Goal: Task Accomplishment & Management: Use online tool/utility

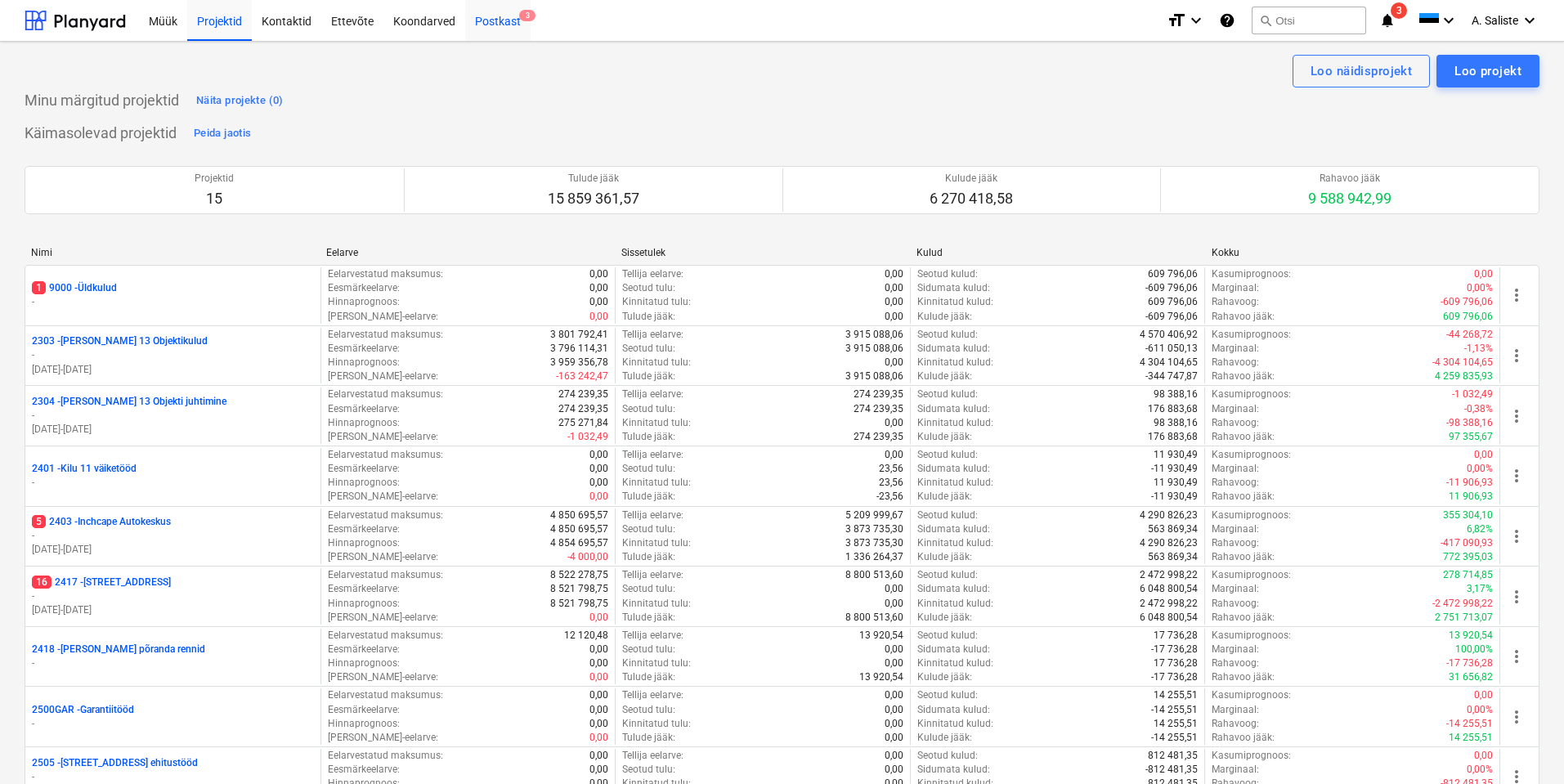
click at [509, 22] on div "Postkast 3" at bounding box center [498, 20] width 66 height 42
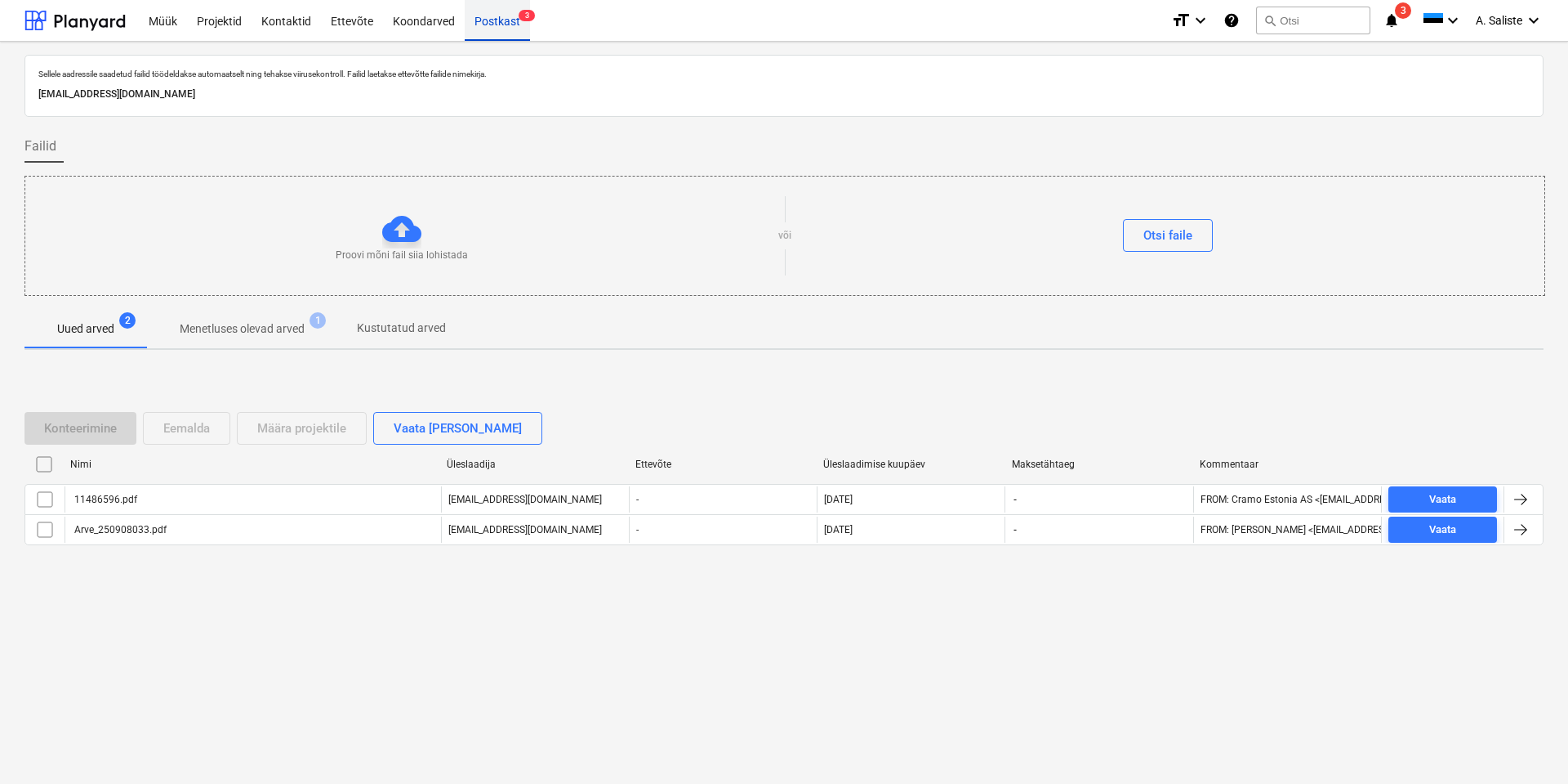
click at [500, 21] on div "Postkast 3" at bounding box center [497, 20] width 65 height 42
click at [264, 332] on p "Menetluses olevad arved" at bounding box center [242, 328] width 125 height 17
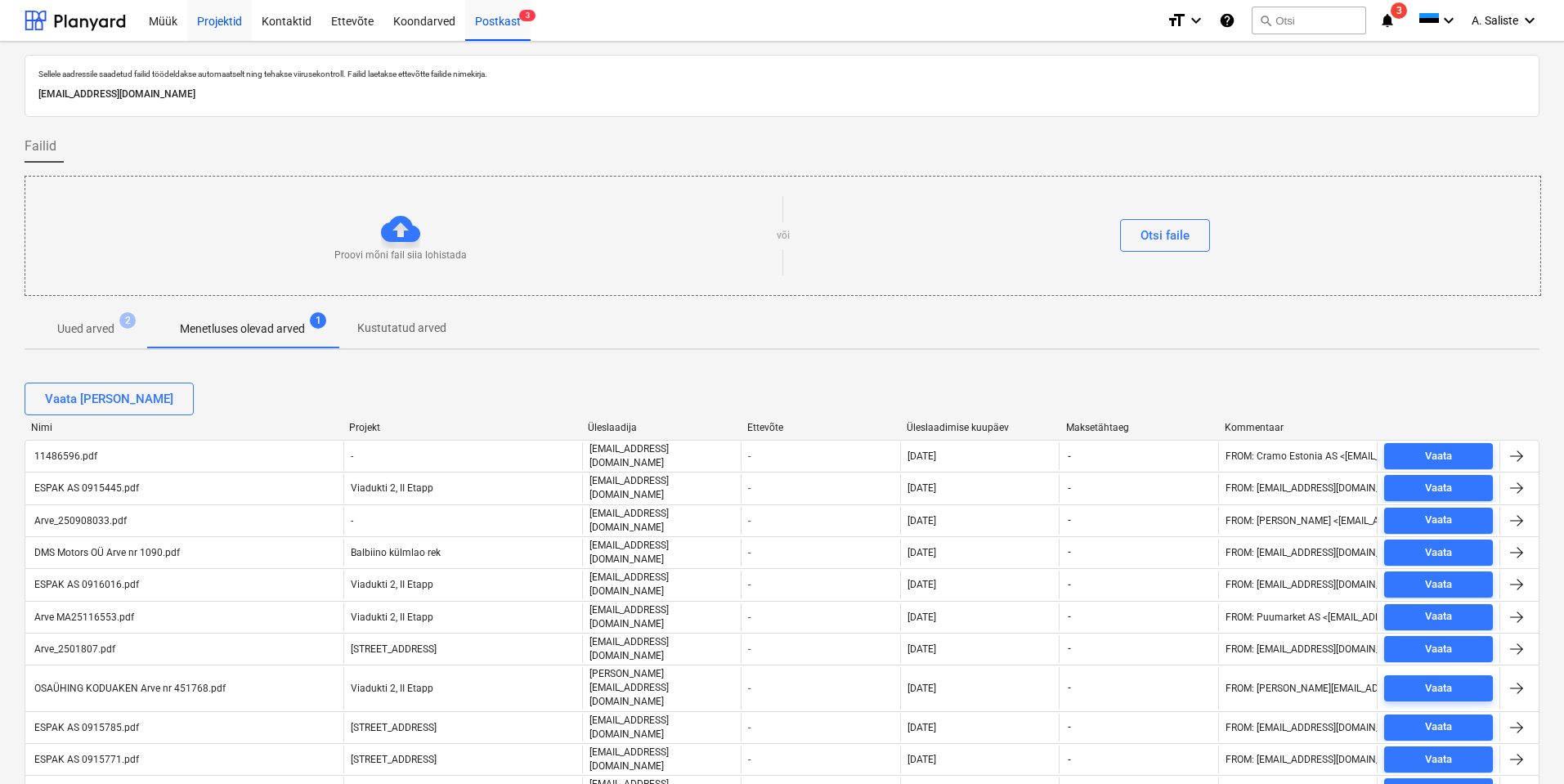
click at [217, 22] on div "Projektid" at bounding box center [219, 20] width 65 height 42
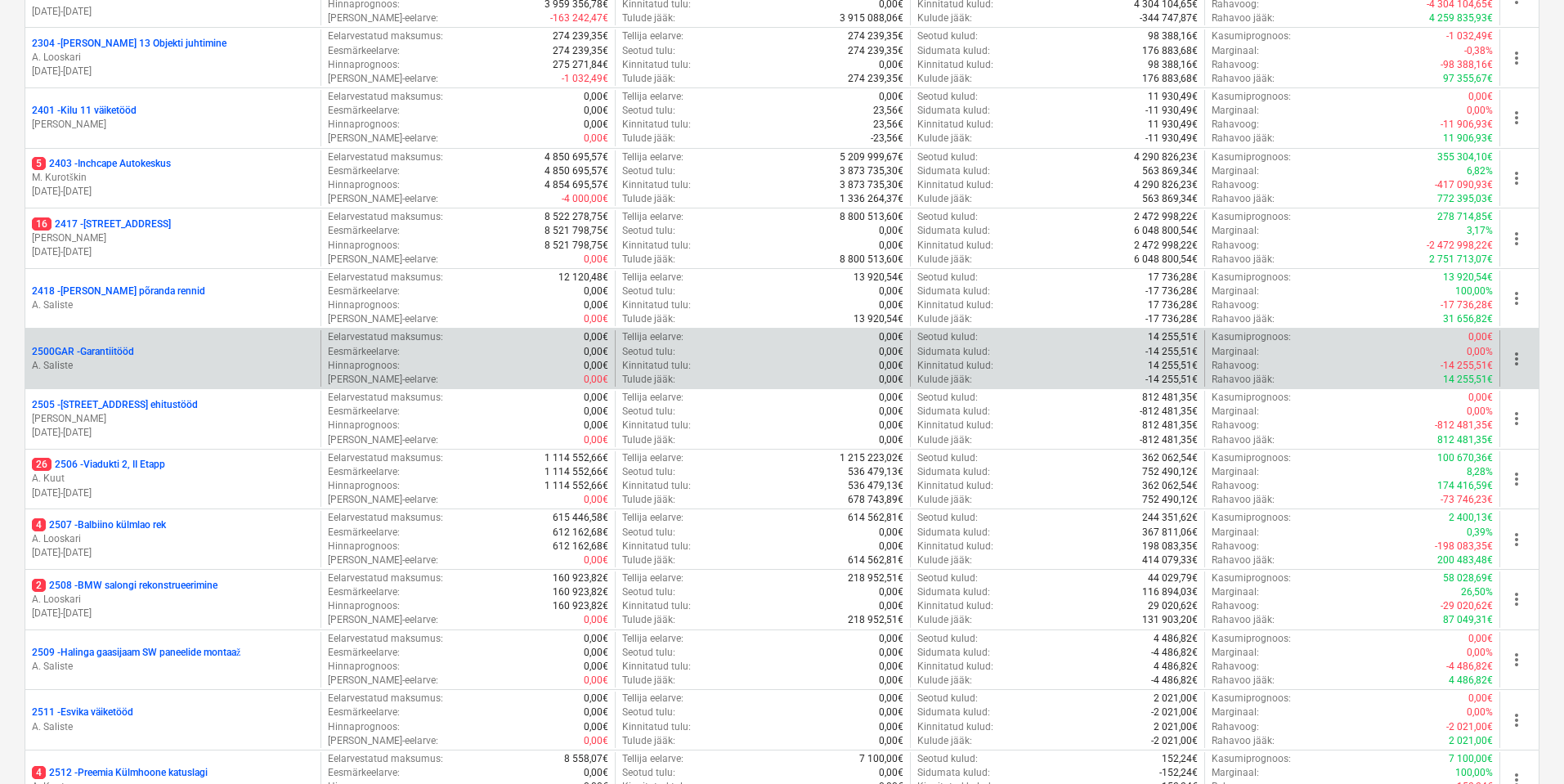
scroll to position [352, 0]
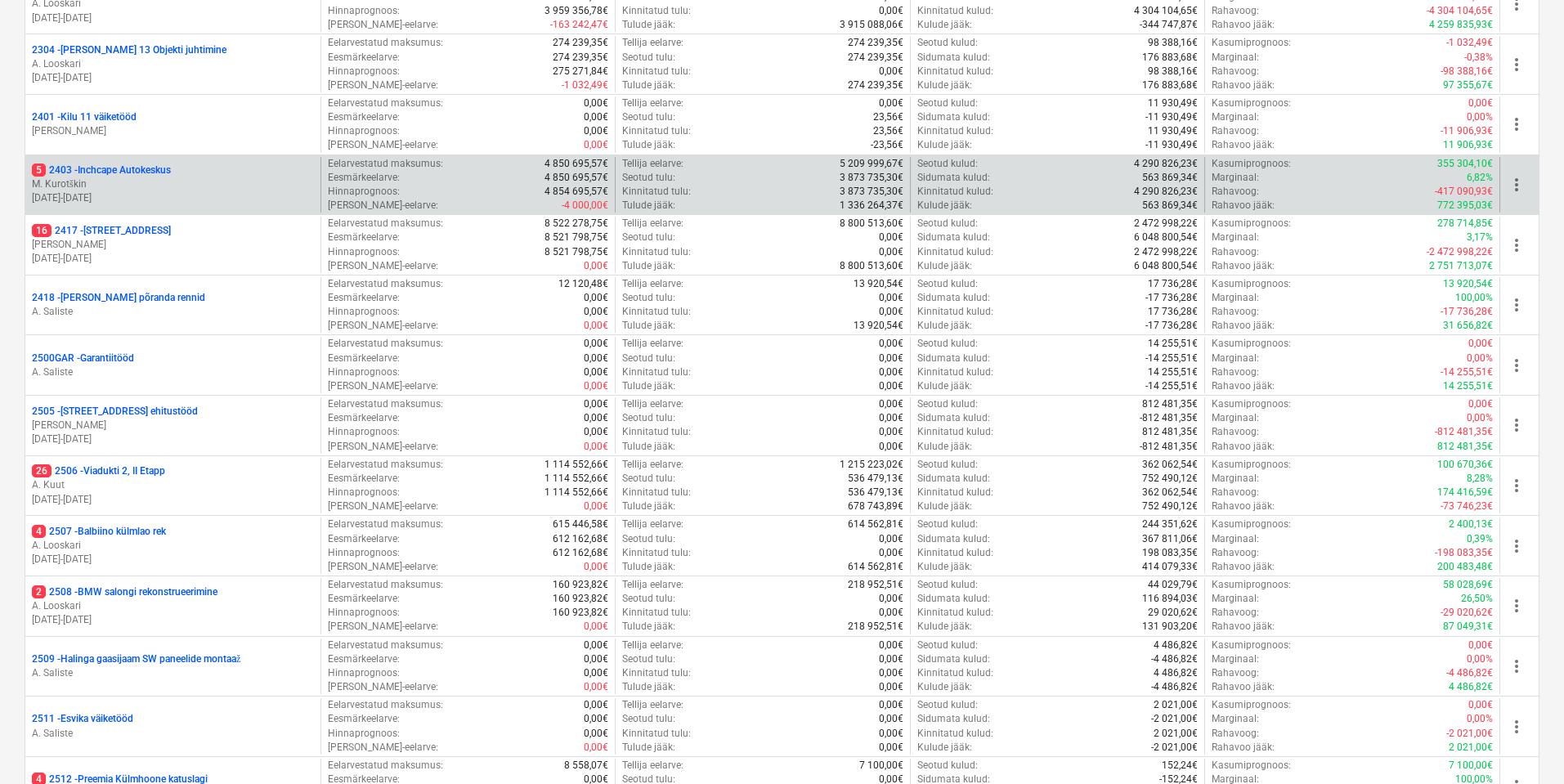
click at [191, 181] on p "M. Kurotškin" at bounding box center [172, 184] width 282 height 14
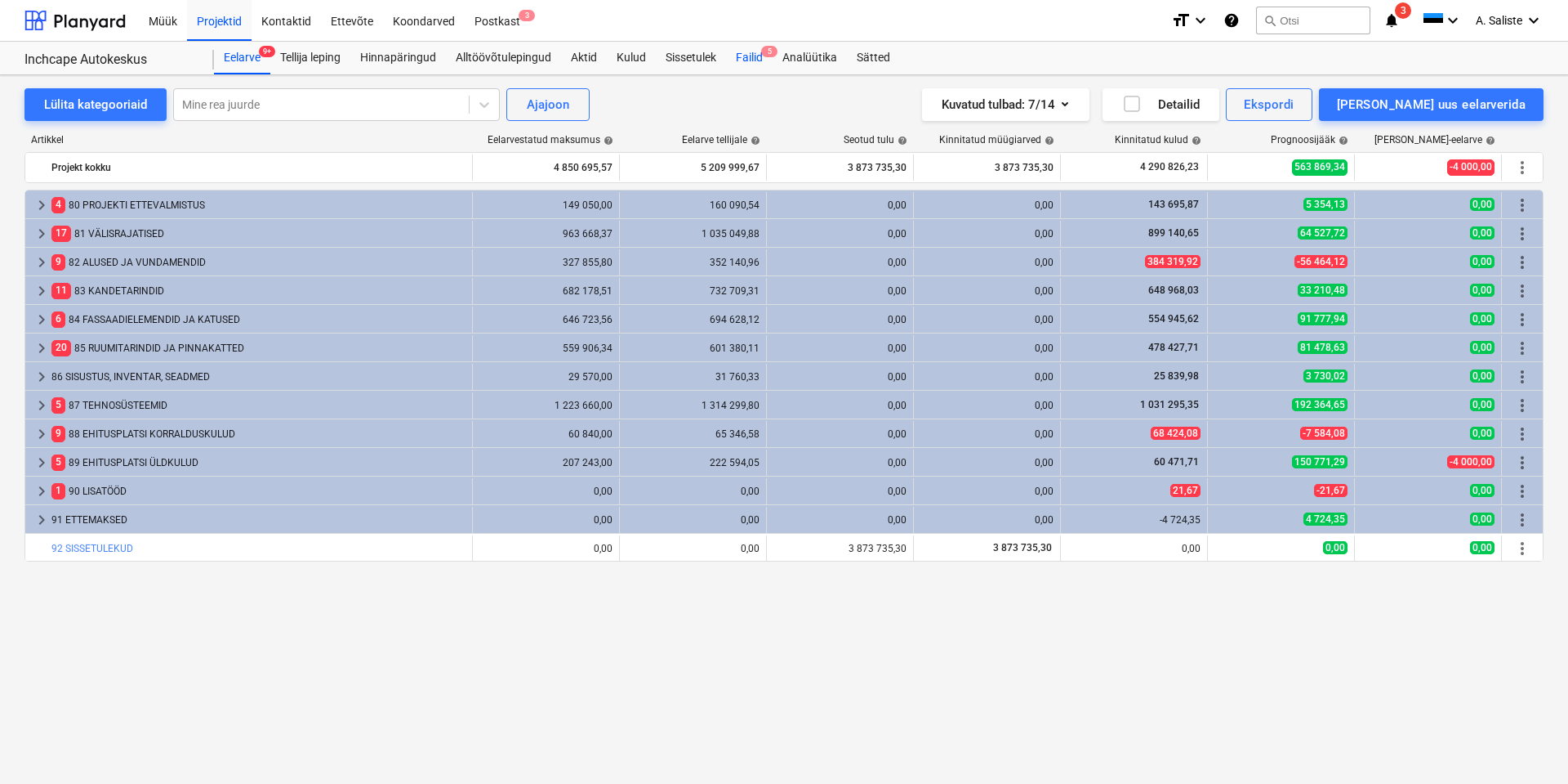
click at [763, 57] on div "Failid 5" at bounding box center [750, 58] width 47 height 33
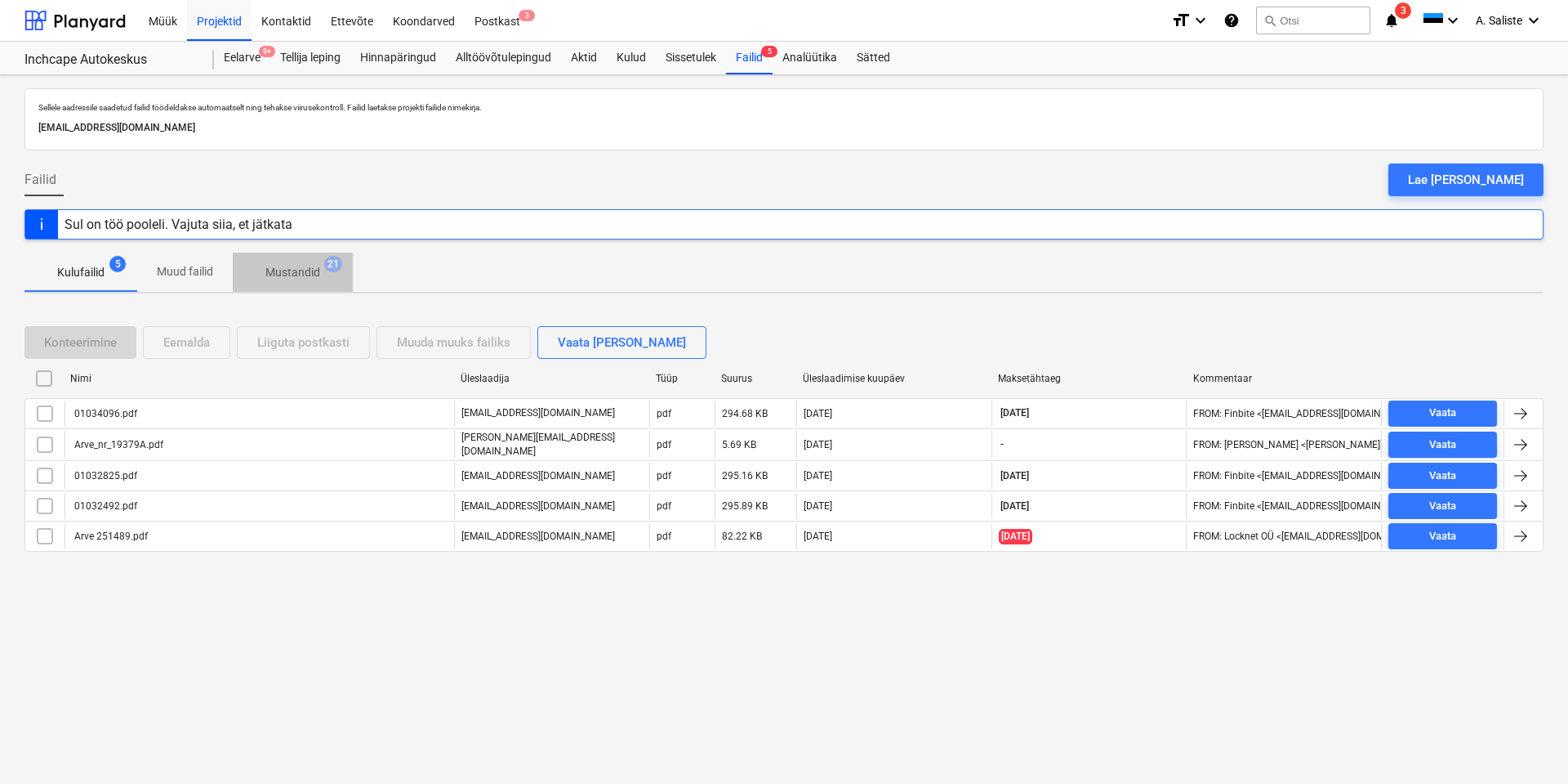
click at [321, 268] on span "Mustandid 21" at bounding box center [293, 272] width 80 height 17
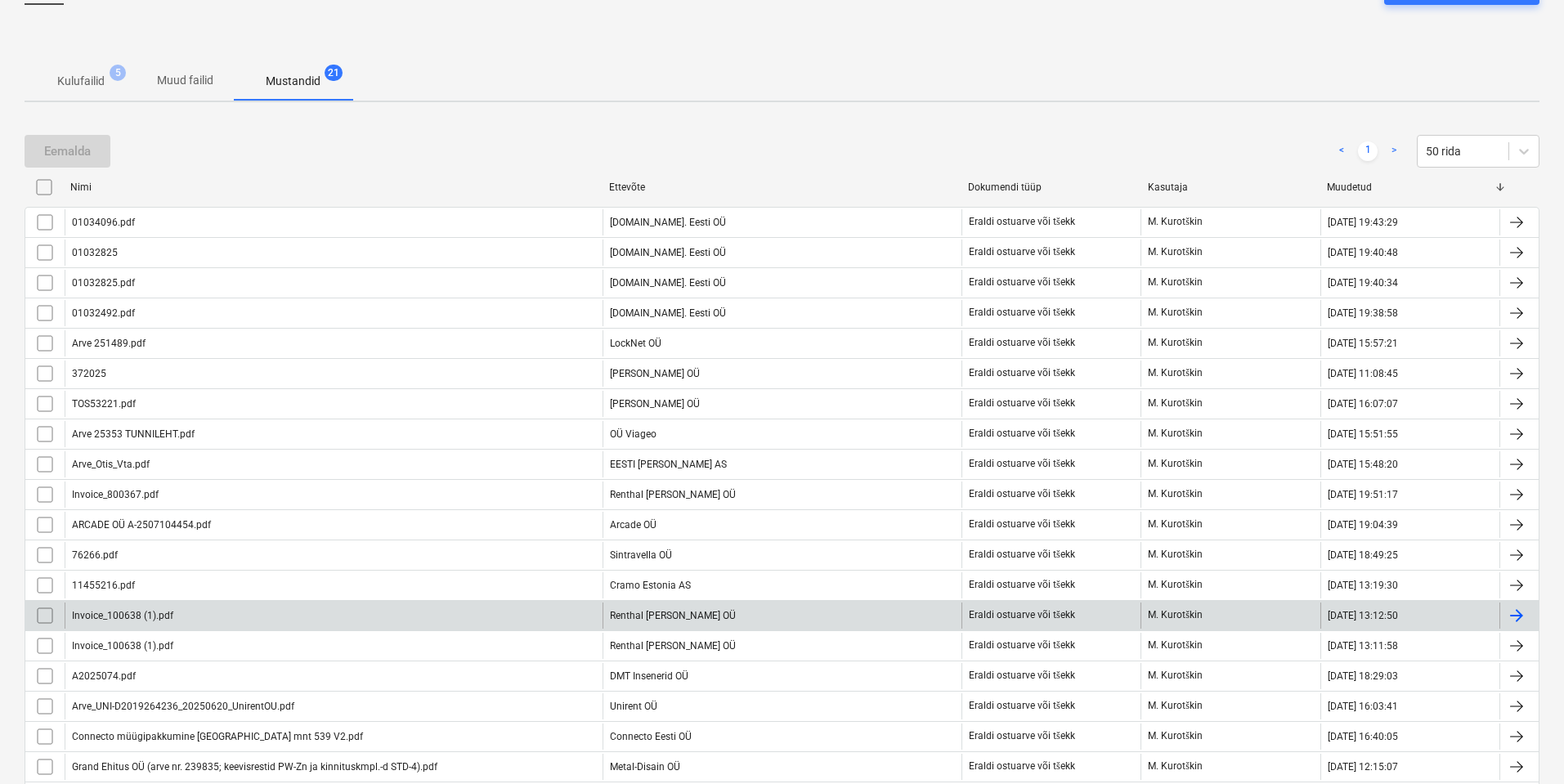
scroll to position [178, 0]
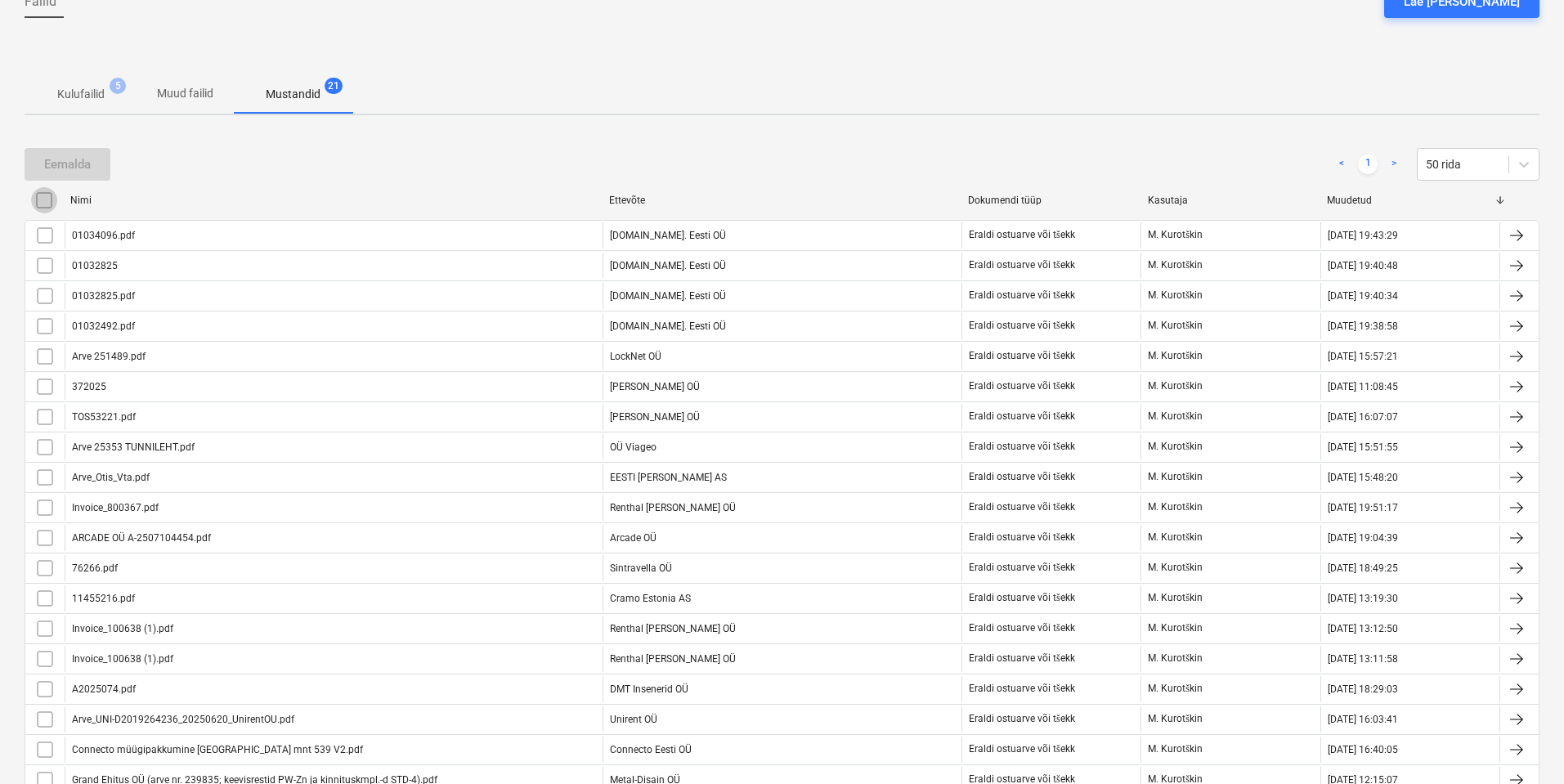
click at [42, 201] on input "checkbox" at bounding box center [44, 200] width 26 height 26
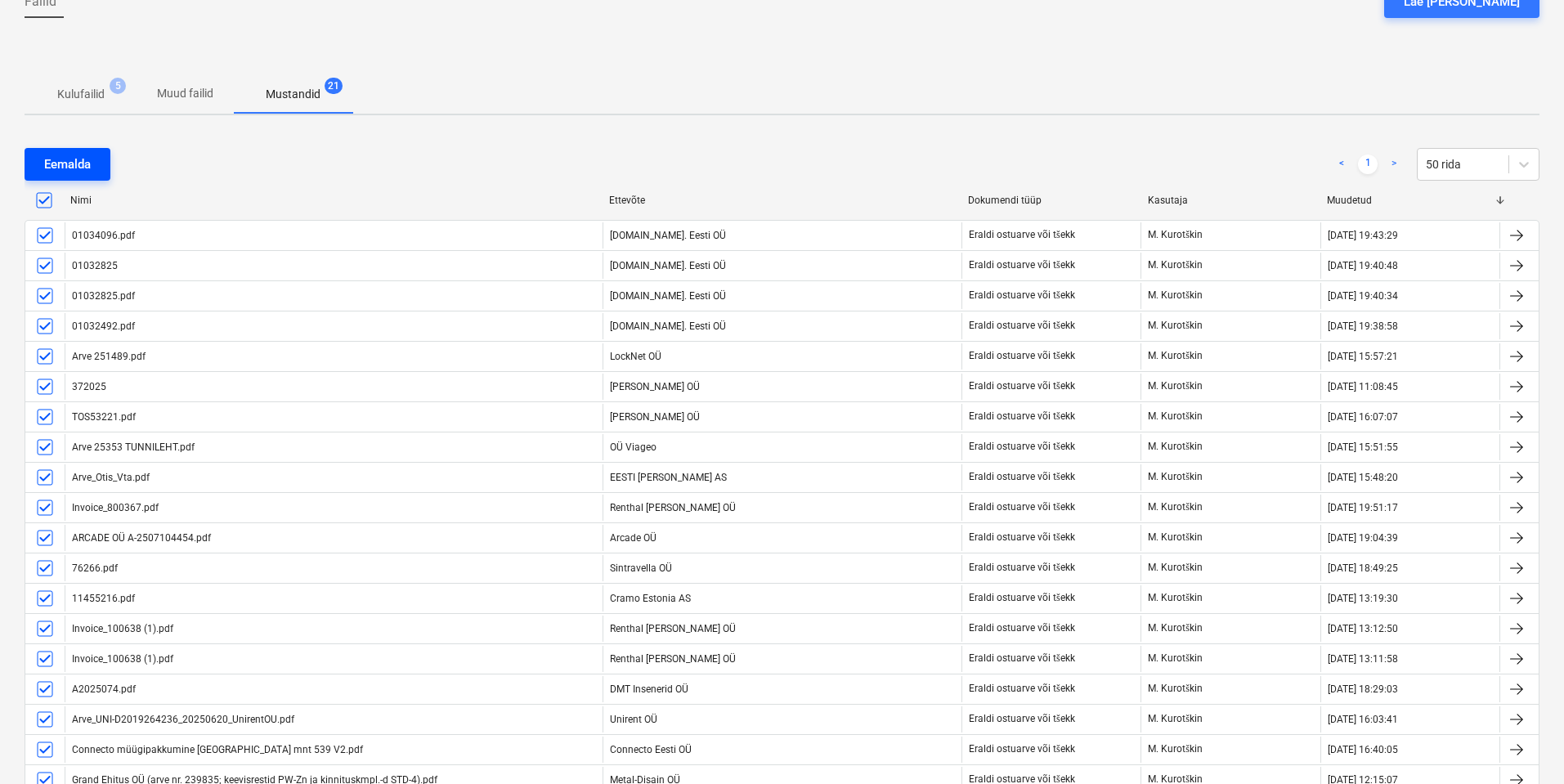
click at [75, 164] on div "Eemalda" at bounding box center [67, 164] width 47 height 22
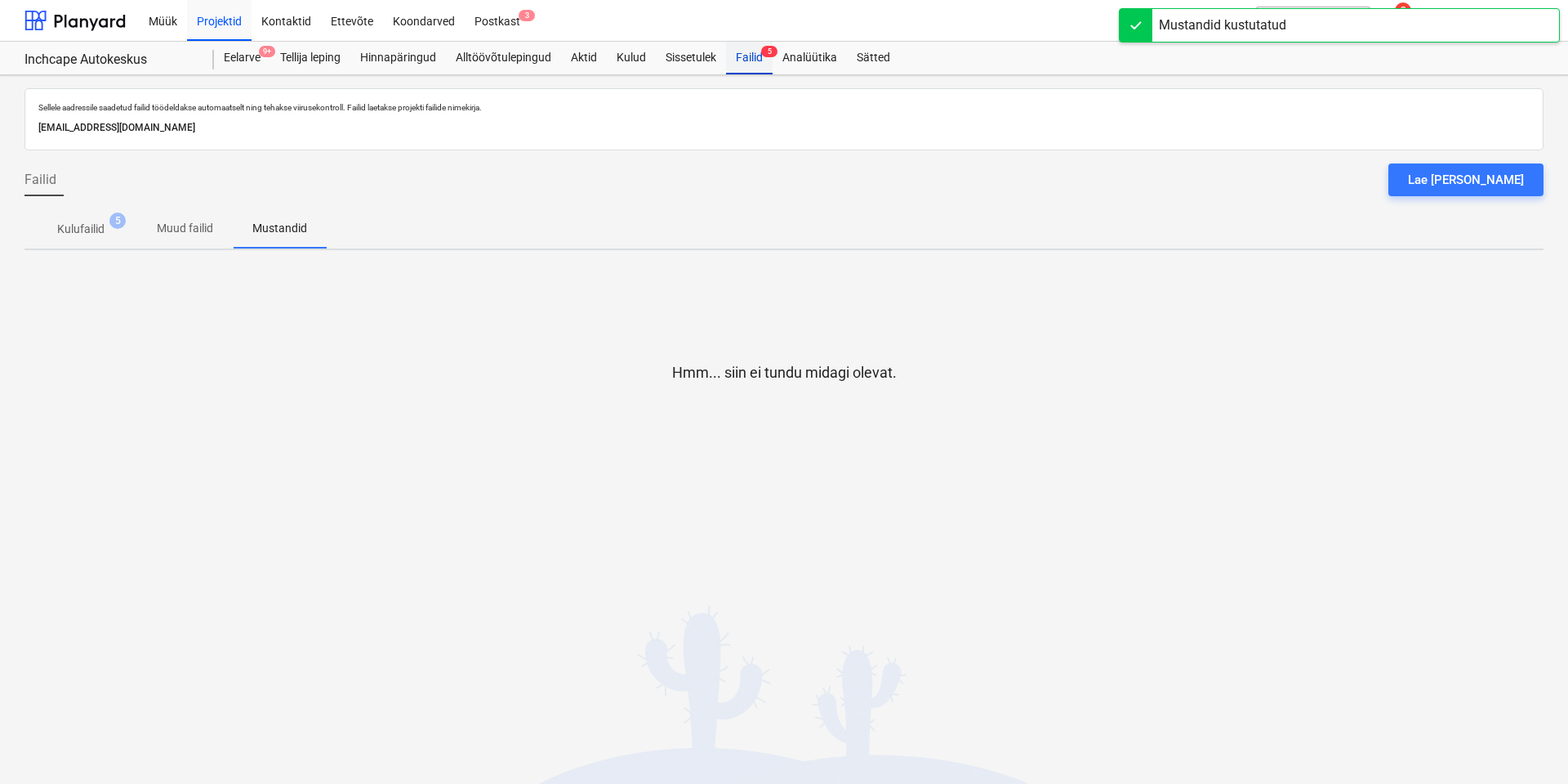
click at [749, 55] on div "Failid 5" at bounding box center [750, 58] width 47 height 33
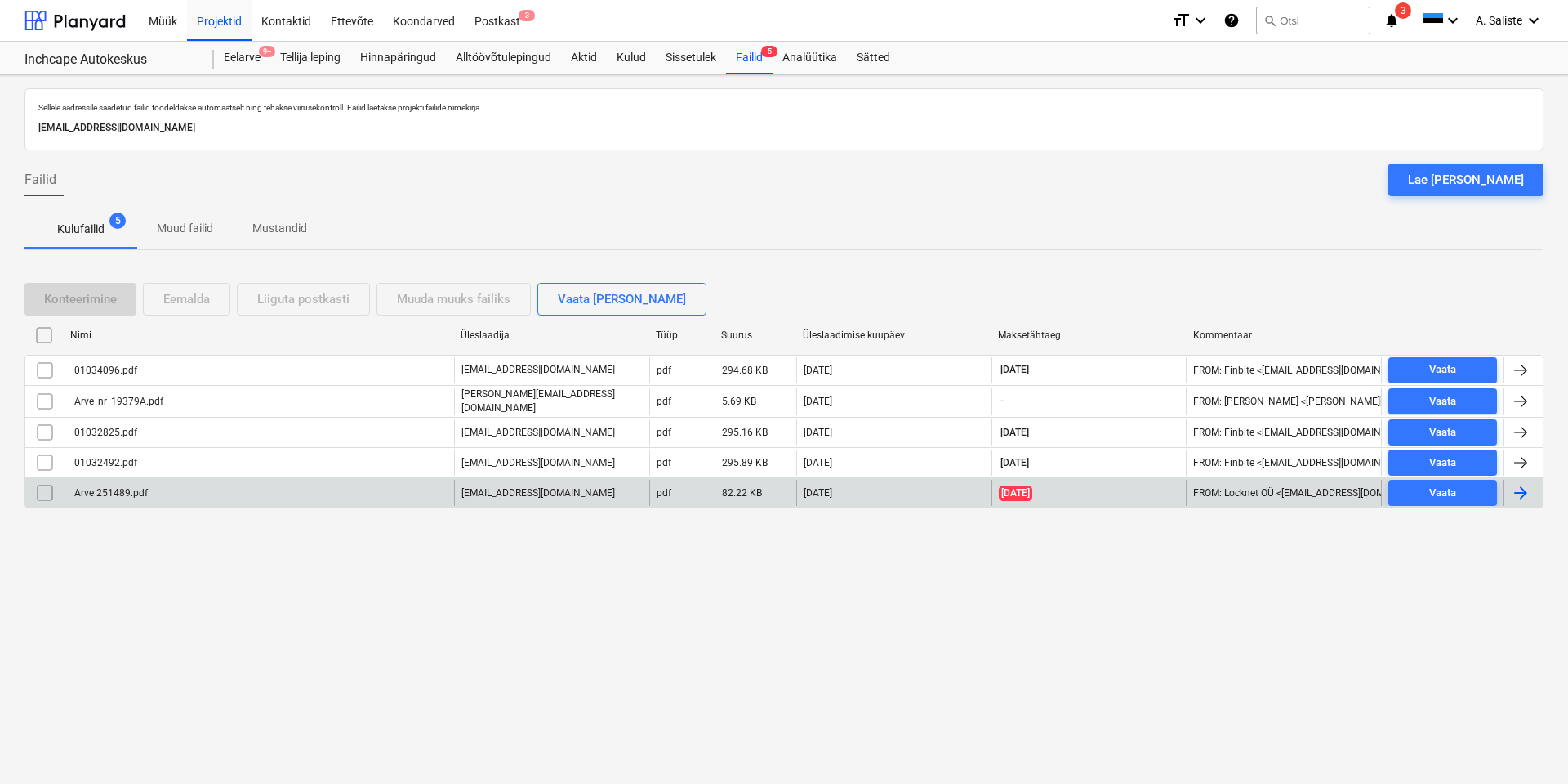
click at [359, 493] on div "Arve 251489.pdf" at bounding box center [259, 493] width 390 height 26
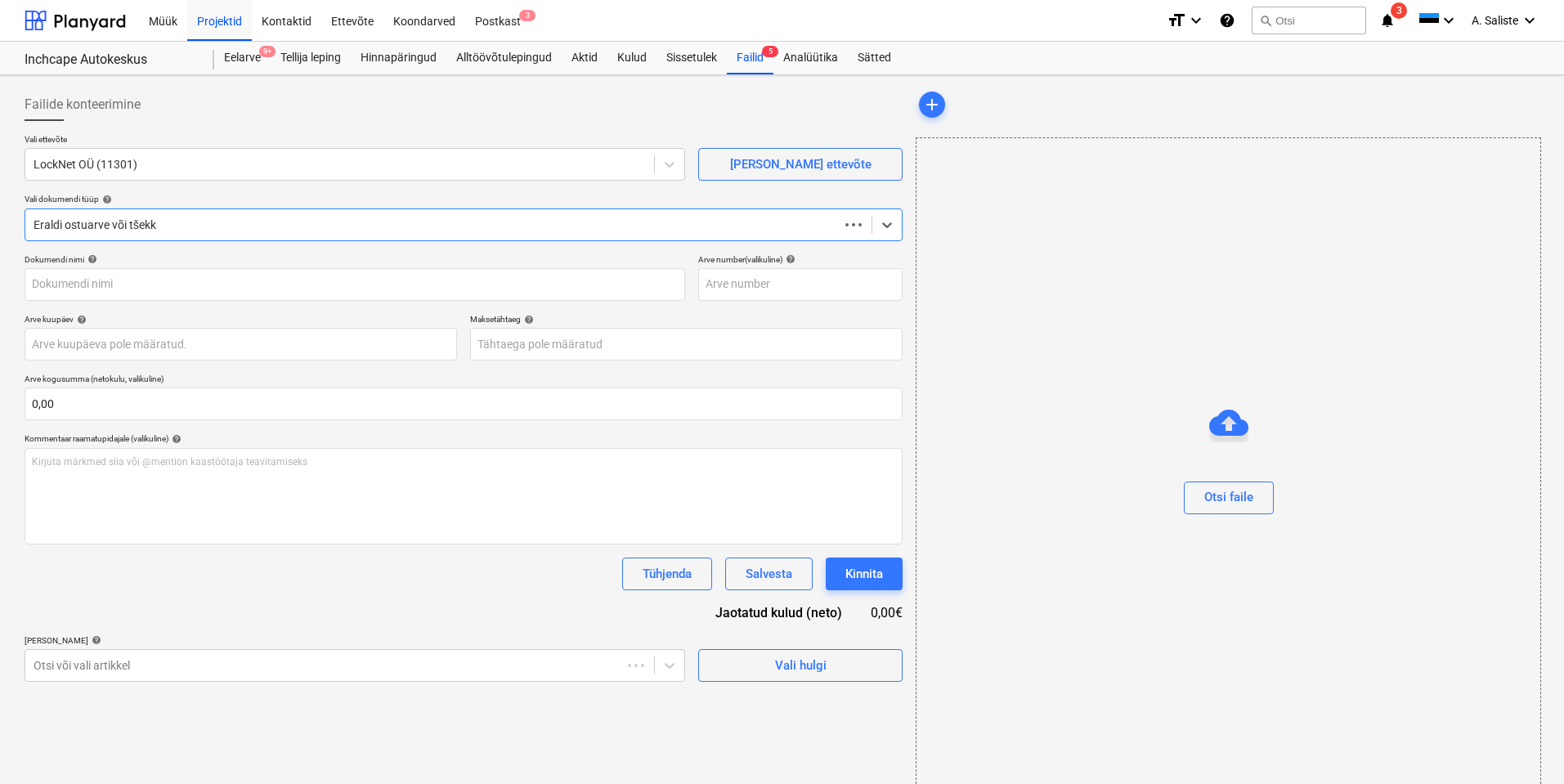
type input "251489"
type input "[DATE]"
